Goal: Information Seeking & Learning: Check status

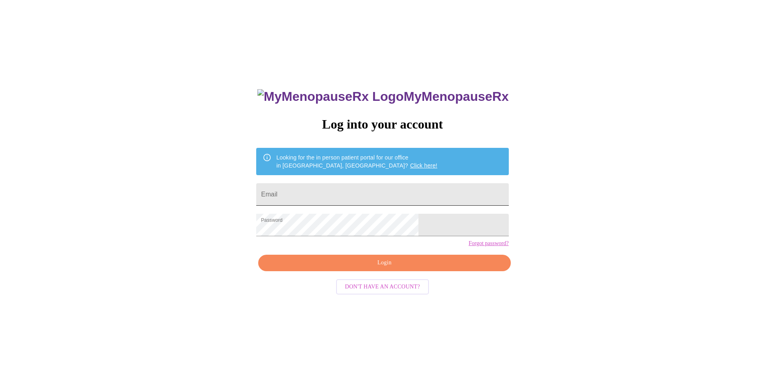
click at [355, 190] on input "Email" at bounding box center [382, 194] width 252 height 22
type input "[EMAIL_ADDRESS][DOMAIN_NAME]"
click at [370, 268] on span "Login" at bounding box center [385, 263] width 234 height 10
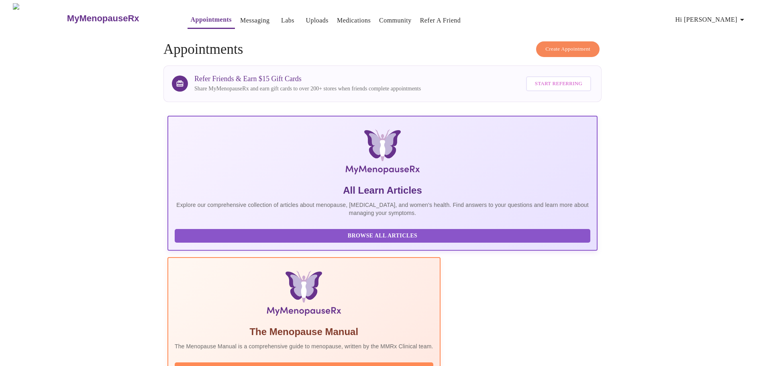
click at [281, 16] on link "Labs" at bounding box center [287, 20] width 13 height 11
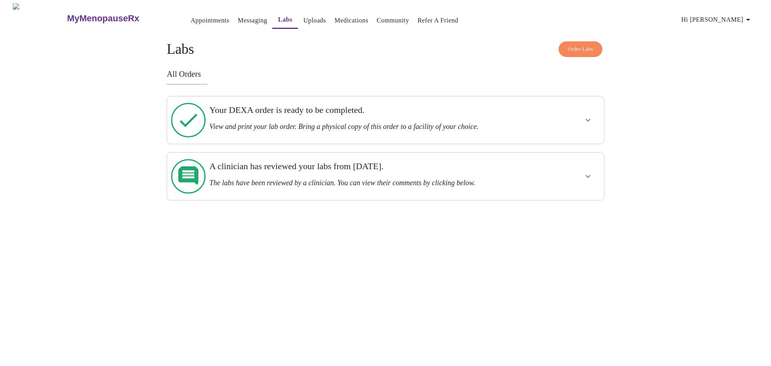
click at [589, 117] on icon "show more" at bounding box center [588, 120] width 10 height 10
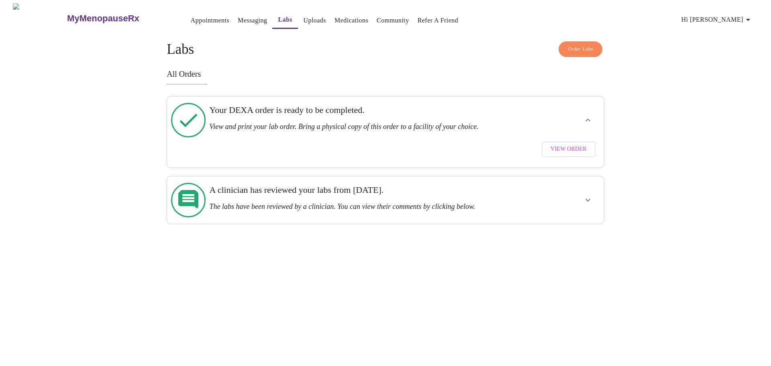
click at [568, 144] on span "View Order" at bounding box center [569, 149] width 36 height 10
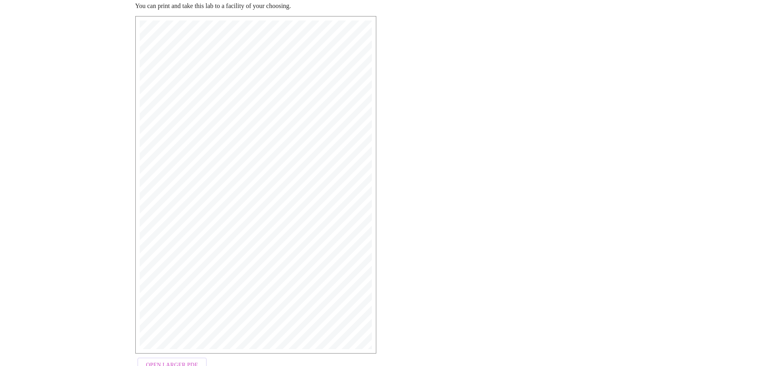
scroll to position [121, 0]
click at [186, 346] on span "Open Larger PDF" at bounding box center [172, 351] width 52 height 10
